Goal: Task Accomplishment & Management: Complete application form

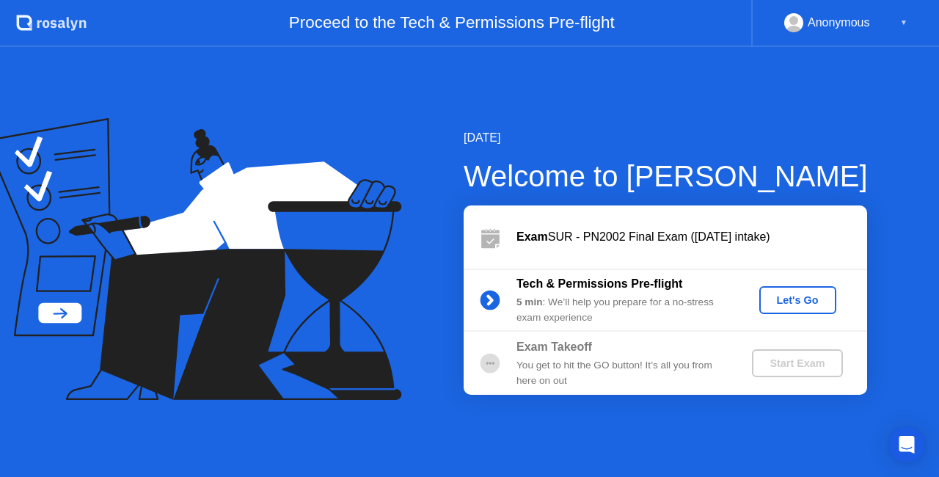
click at [795, 302] on div "Let's Go" at bounding box center [797, 300] width 65 height 12
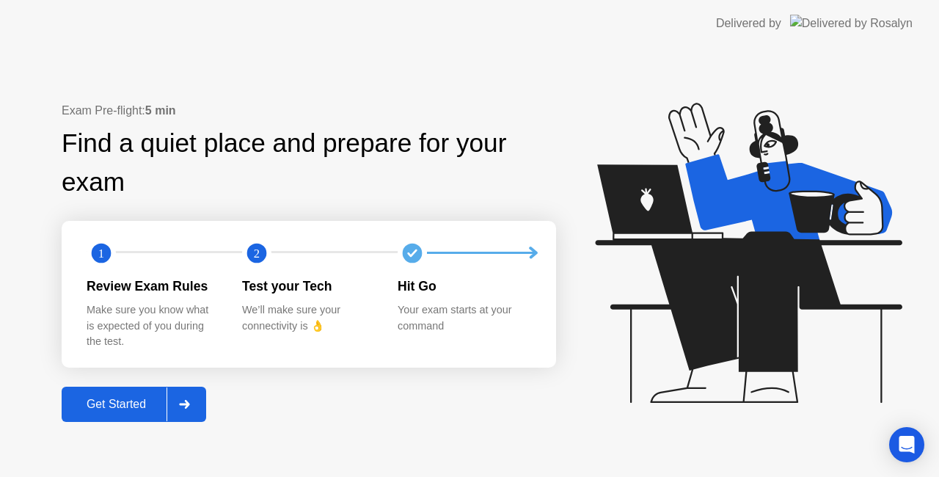
click at [129, 406] on div "Get Started" at bounding box center [116, 404] width 101 height 13
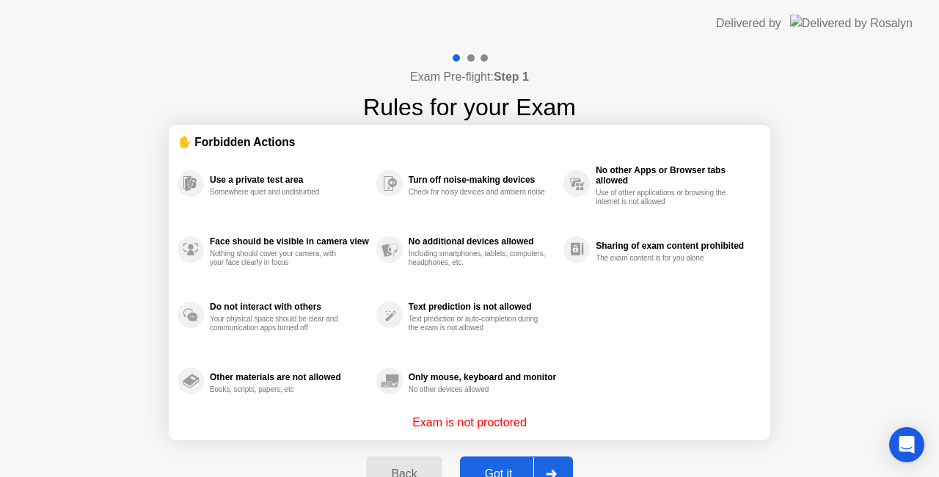
click at [499, 462] on button "Got it" at bounding box center [516, 473] width 113 height 35
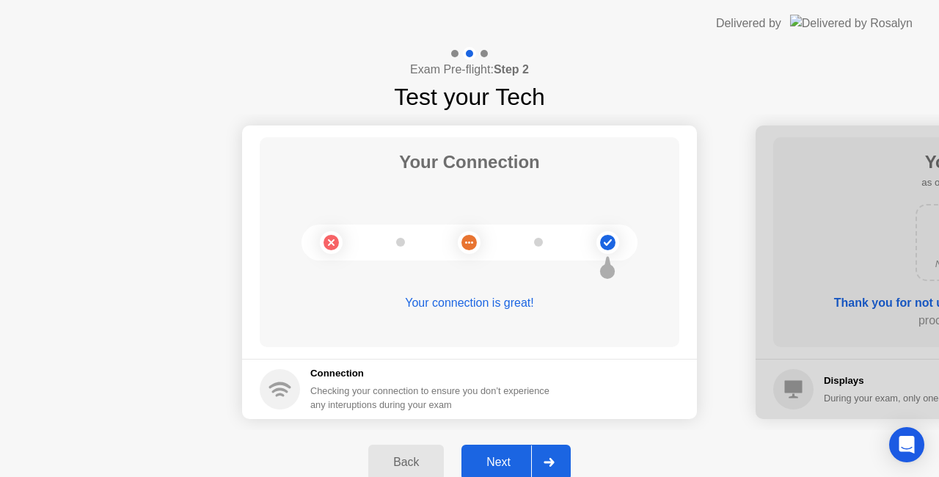
click at [499, 462] on div "Next" at bounding box center [498, 462] width 65 height 13
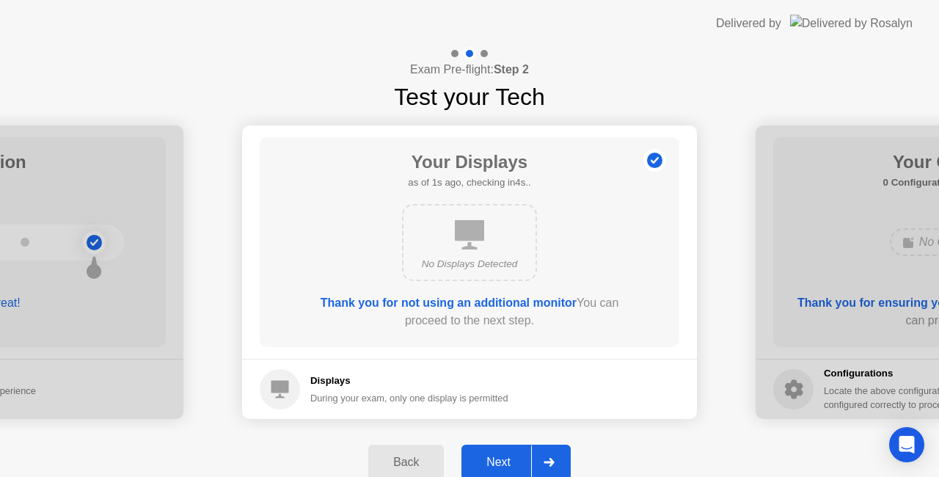
click at [499, 462] on div "Next" at bounding box center [498, 462] width 65 height 13
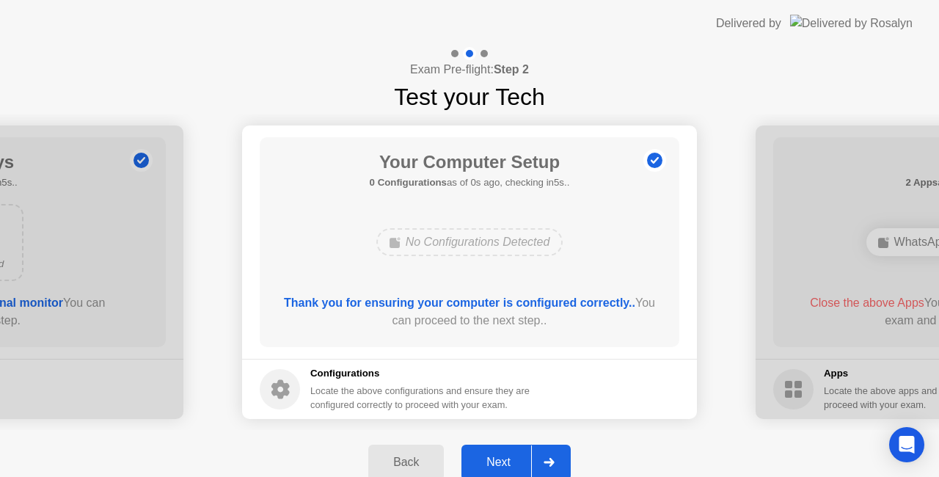
click at [499, 462] on div "Next" at bounding box center [498, 462] width 65 height 13
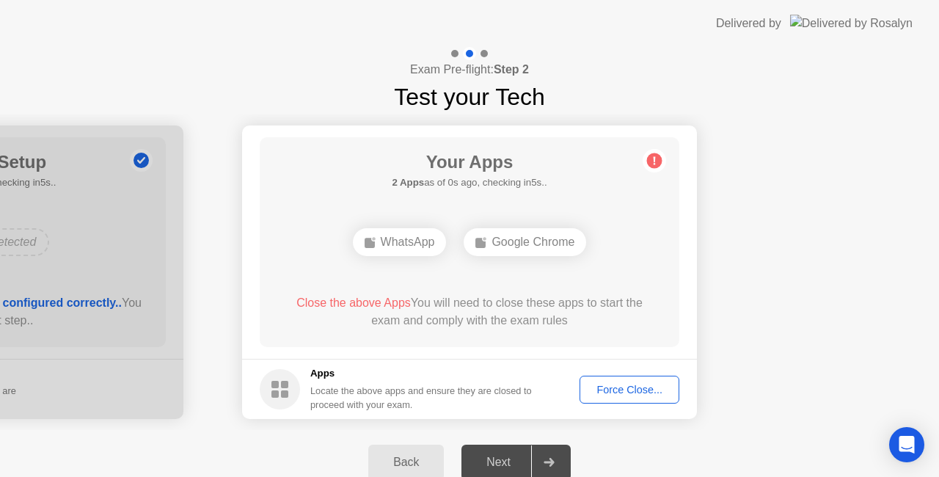
click at [596, 387] on div "Force Close..." at bounding box center [630, 390] width 90 height 12
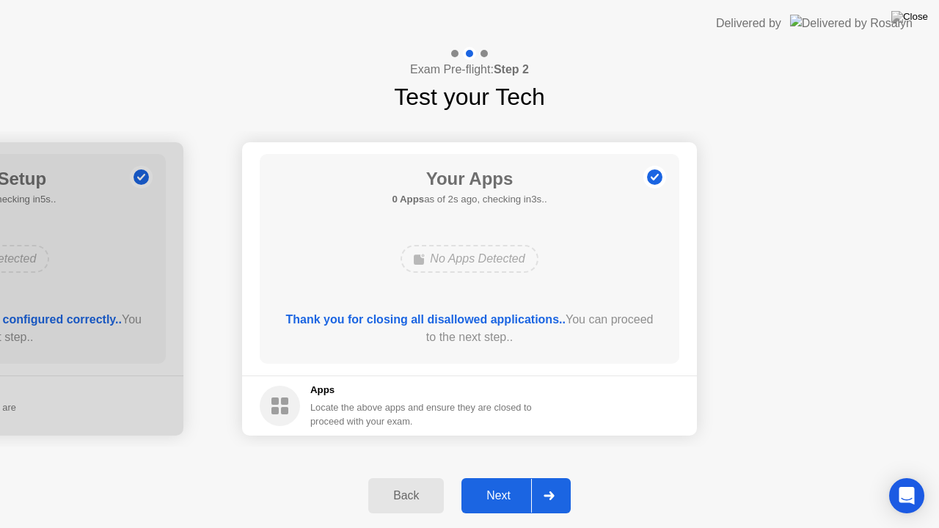
click at [505, 476] on button "Next" at bounding box center [516, 495] width 109 height 35
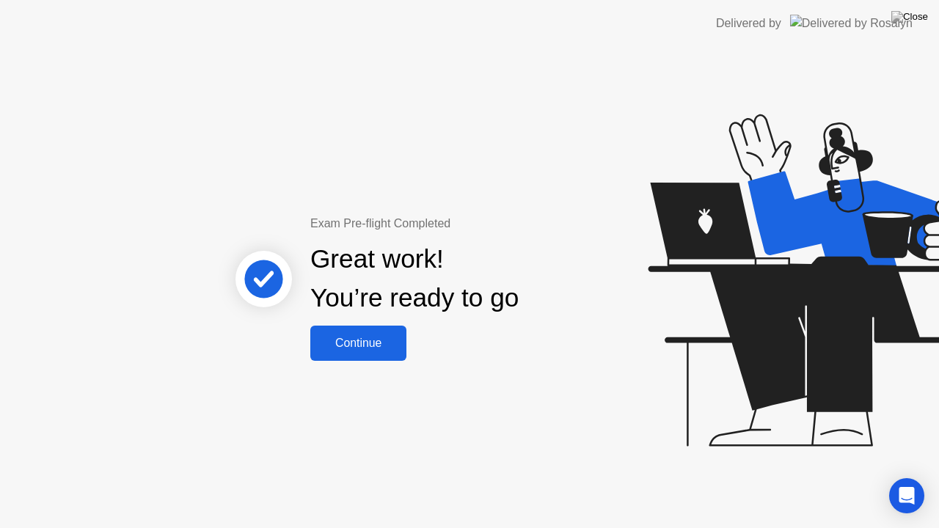
click at [357, 330] on button "Continue" at bounding box center [358, 343] width 96 height 35
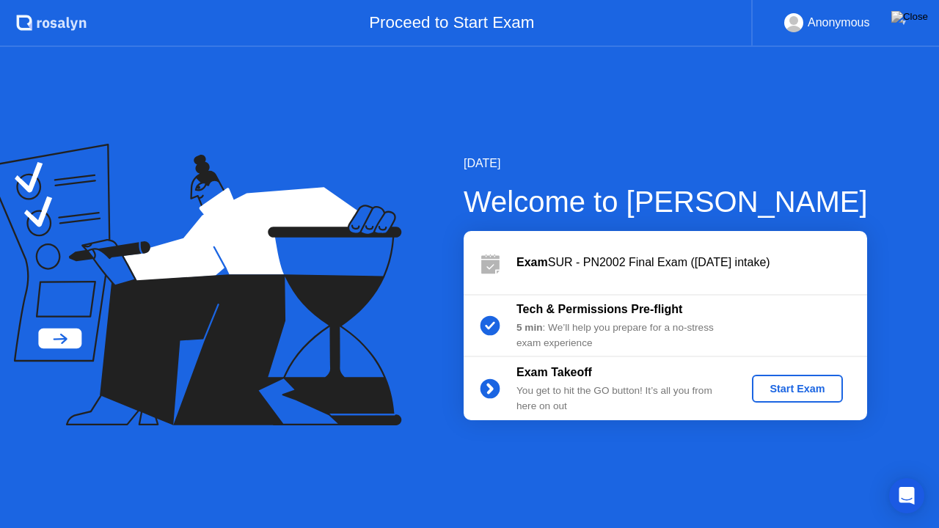
click at [793, 399] on button "Start Exam" at bounding box center [797, 389] width 90 height 28
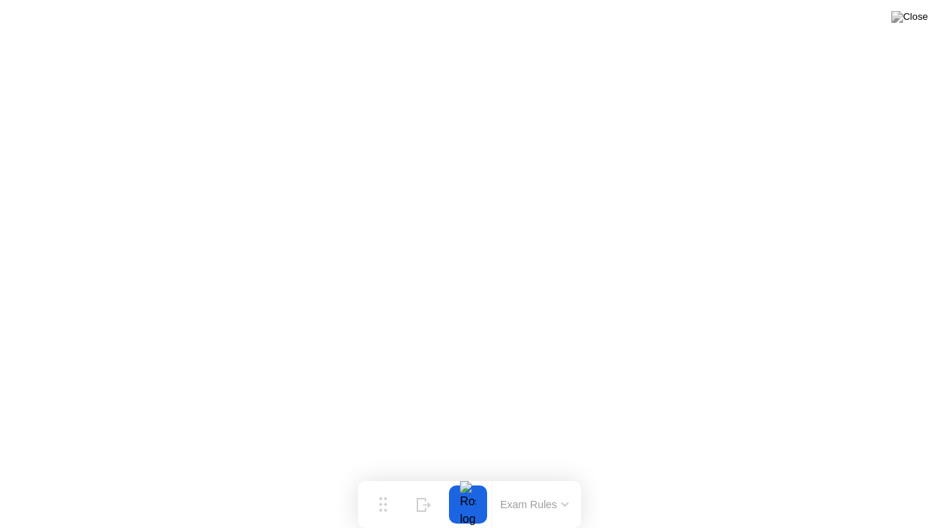
click at [466, 476] on div at bounding box center [468, 505] width 31 height 38
click at [441, 476] on button "Hide" at bounding box center [424, 505] width 38 height 38
click at [910, 22] on img at bounding box center [909, 17] width 37 height 12
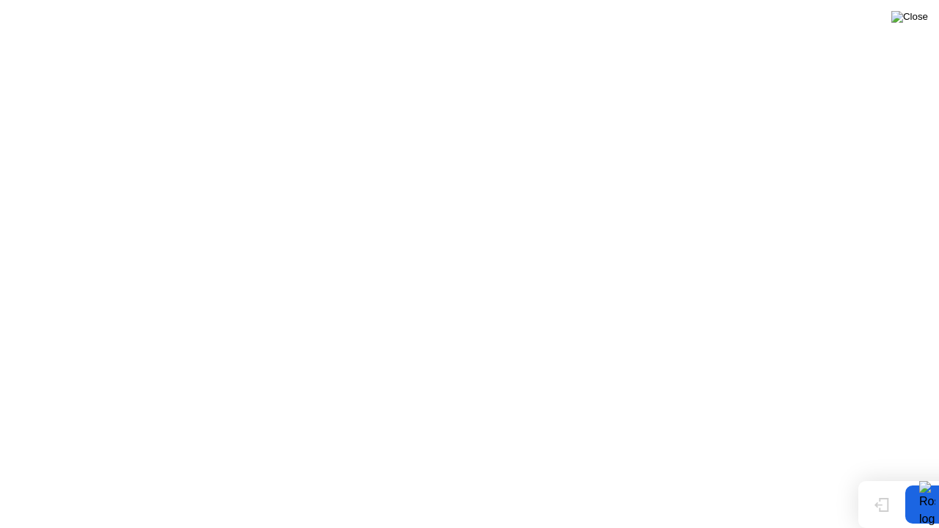
click at [922, 21] on img at bounding box center [909, 17] width 37 height 12
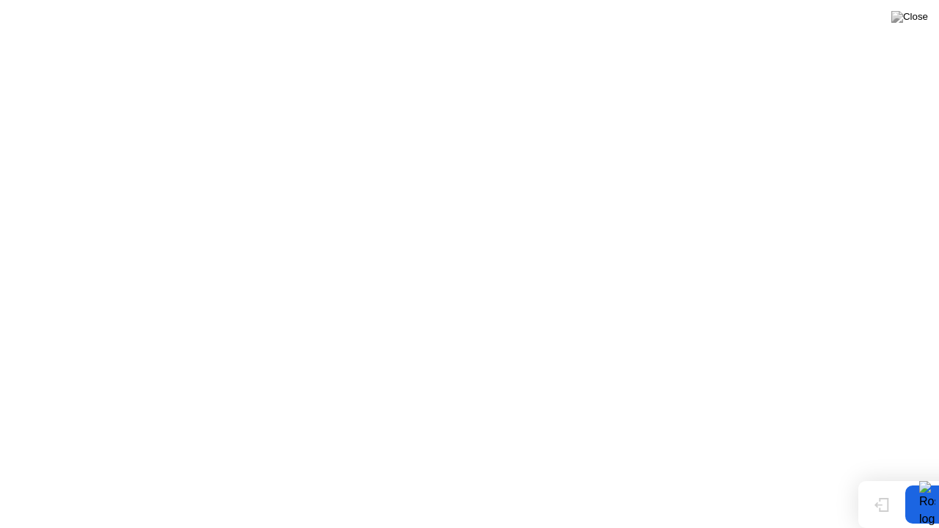
click at [923, 7] on button at bounding box center [910, 16] width 44 height 19
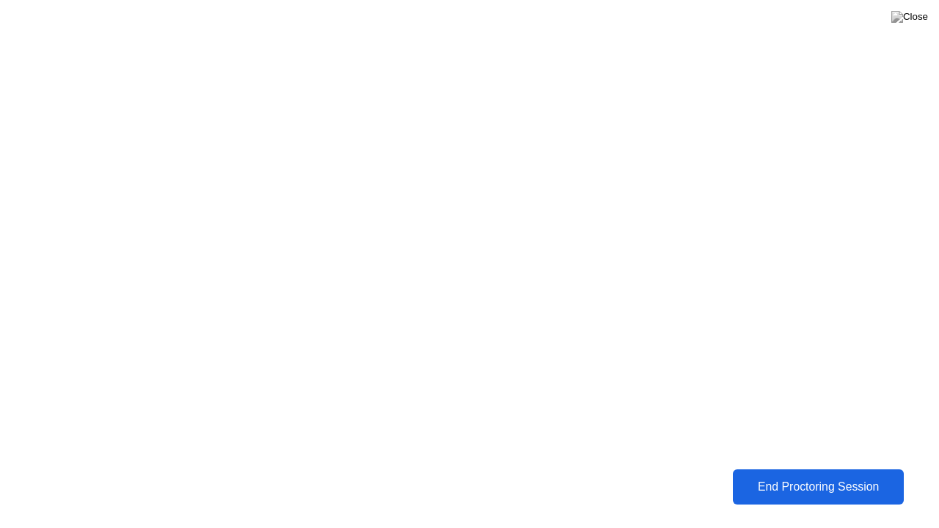
click at [780, 476] on div "End Proctoring Session" at bounding box center [818, 487] width 162 height 13
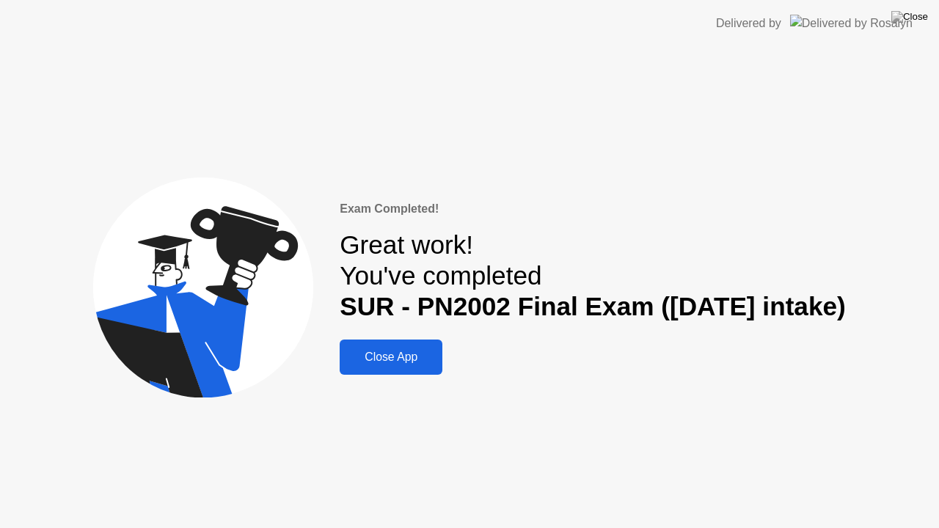
click at [383, 347] on button "Close App" at bounding box center [391, 357] width 103 height 35
